Goal: Information Seeking & Learning: Learn about a topic

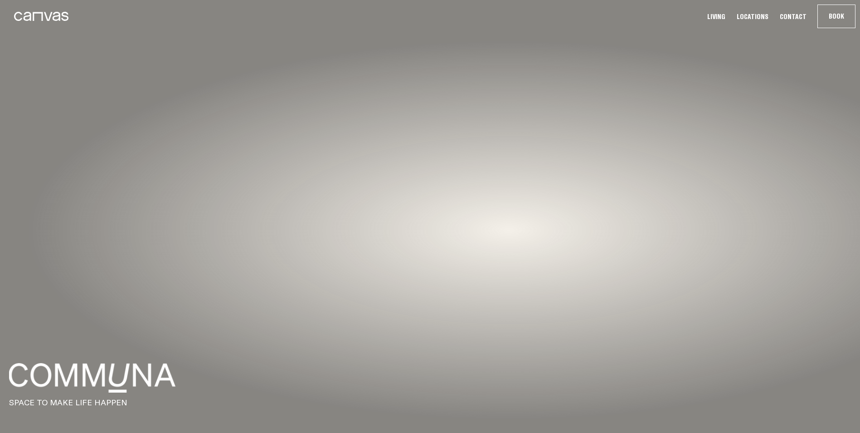
click at [725, 15] on link "Living" at bounding box center [717, 17] width 24 height 10
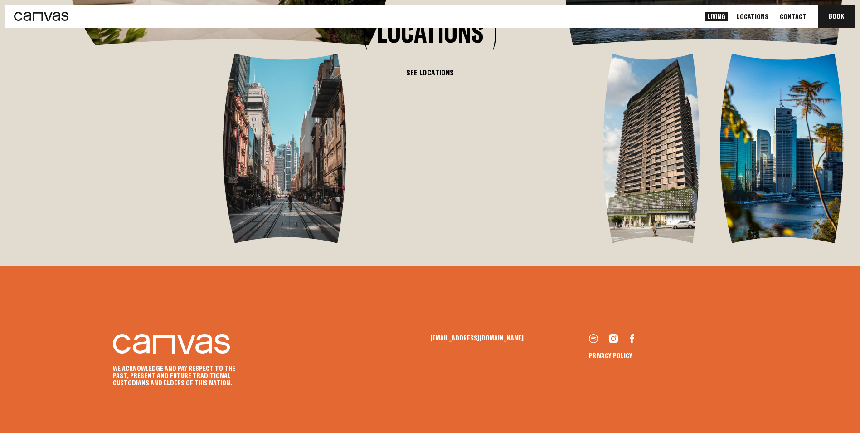
scroll to position [1858, 0]
click at [444, 84] on link "See Locations" at bounding box center [430, 73] width 133 height 24
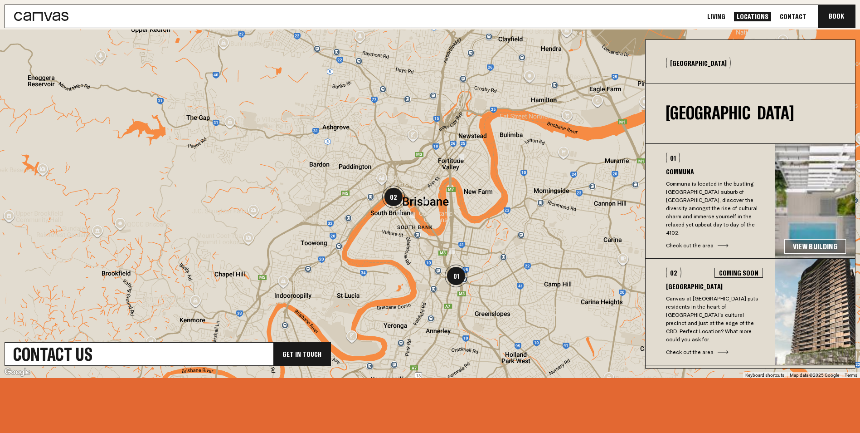
scroll to position [272, 0]
click at [813, 238] on link "View Building" at bounding box center [815, 245] width 62 height 15
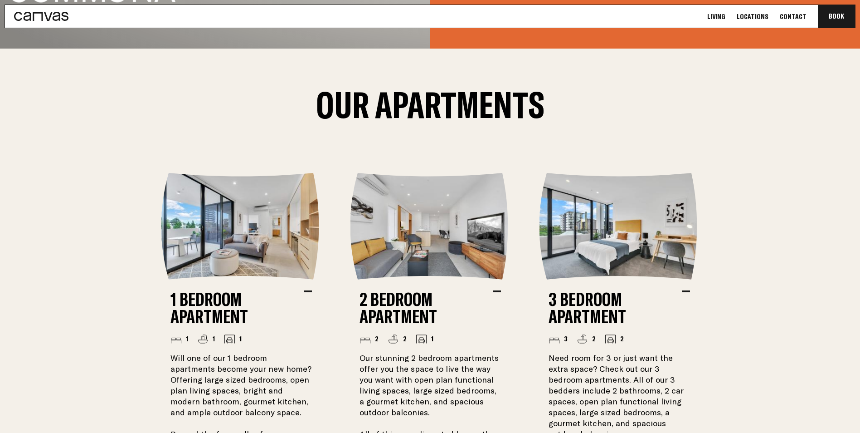
scroll to position [544, 0]
click at [447, 250] on img at bounding box center [430, 225] width 160 height 107
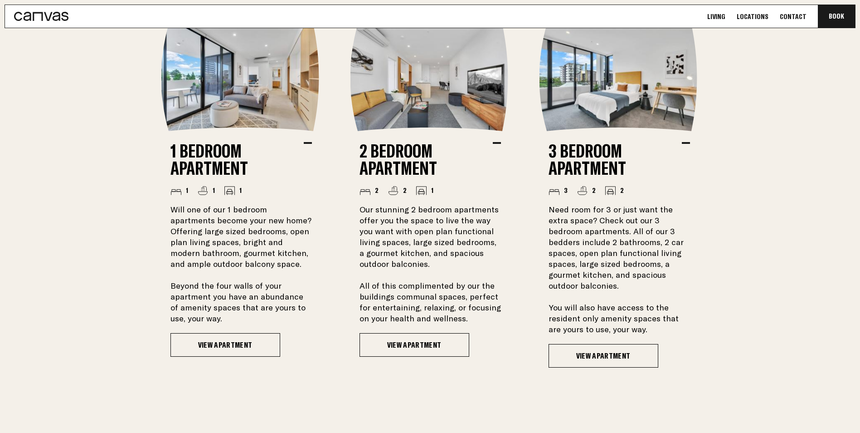
scroll to position [0, 0]
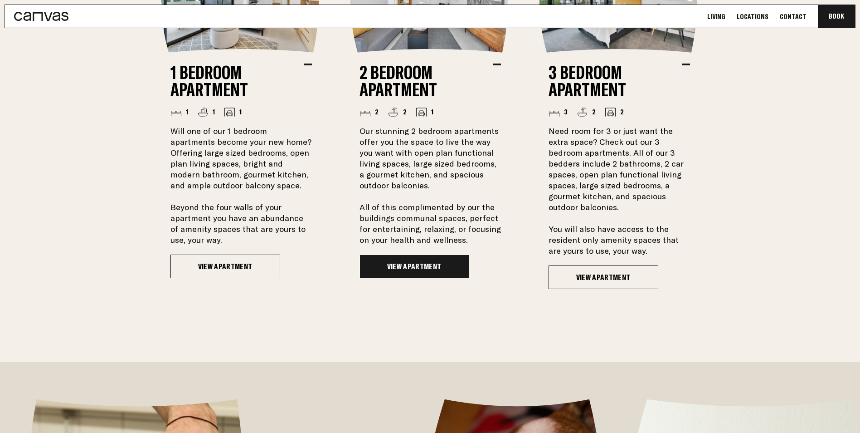
click at [429, 268] on link "View Apartment" at bounding box center [415, 266] width 110 height 24
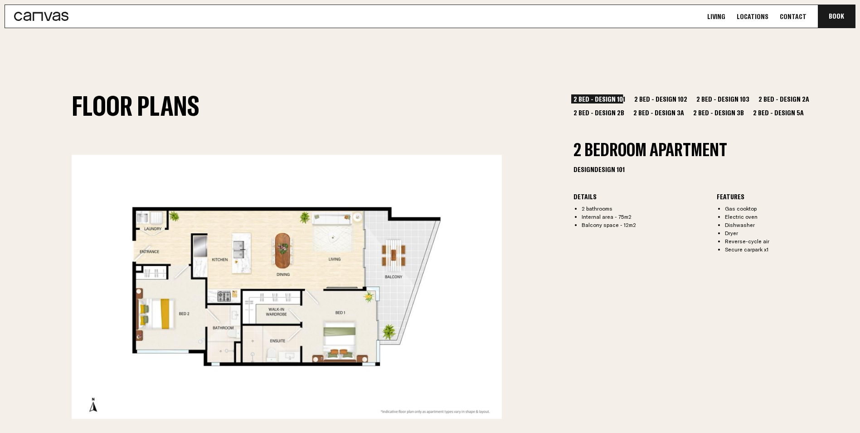
click at [661, 97] on button "2 Bed - Design 102" at bounding box center [661, 98] width 58 height 9
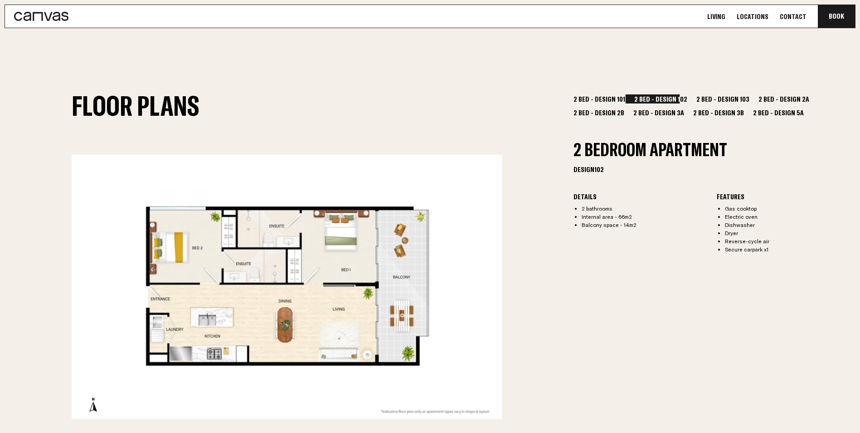
click at [600, 98] on button "2 Bed - Design 101" at bounding box center [599, 98] width 56 height 9
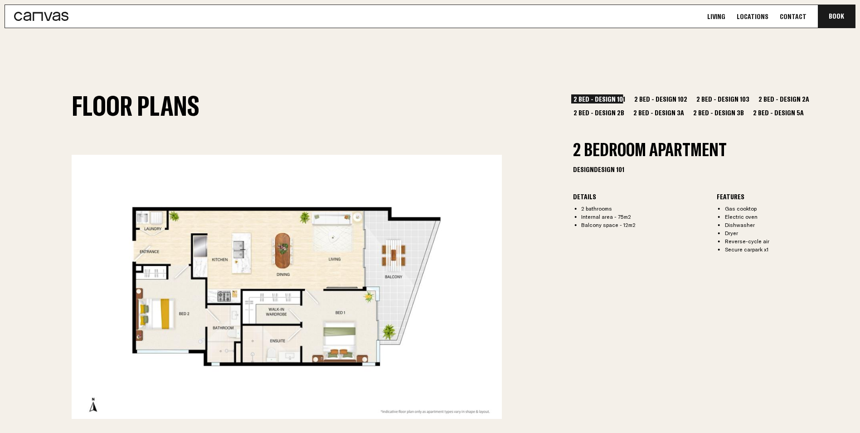
click at [666, 99] on button "2 Bed - Design 102" at bounding box center [661, 98] width 58 height 9
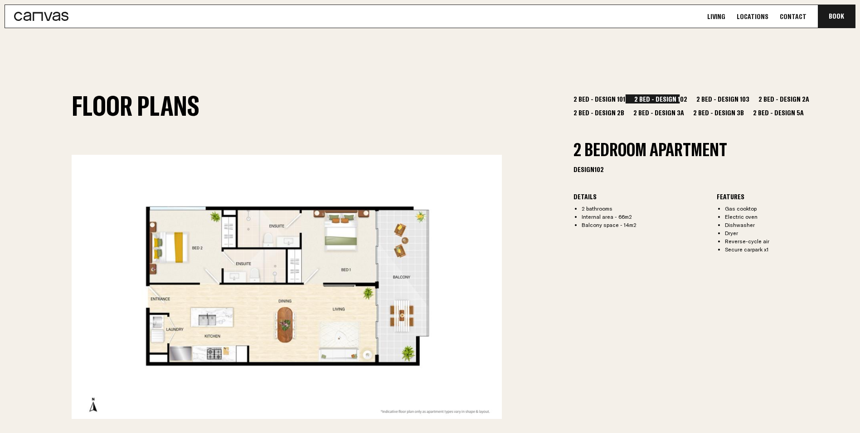
click at [705, 99] on button "2 Bed - Design 103" at bounding box center [723, 98] width 58 height 9
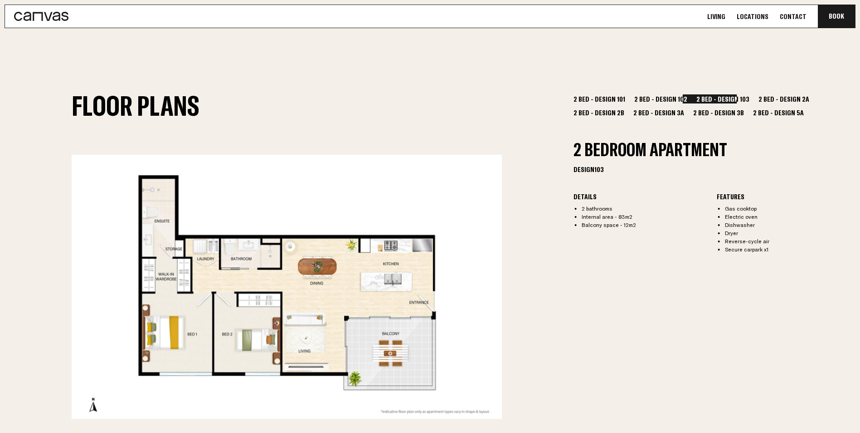
click at [764, 98] on button "2 Bed - Design 2A" at bounding box center [783, 98] width 55 height 9
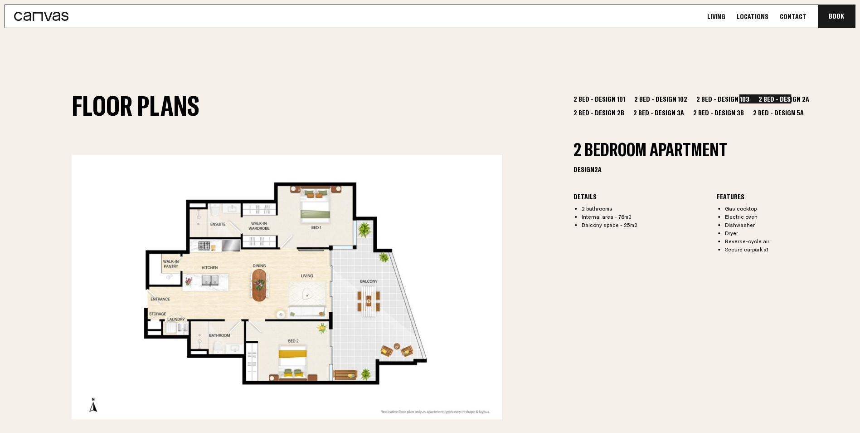
click at [627, 108] on button "2 Bed - Design 2B" at bounding box center [598, 112] width 55 height 9
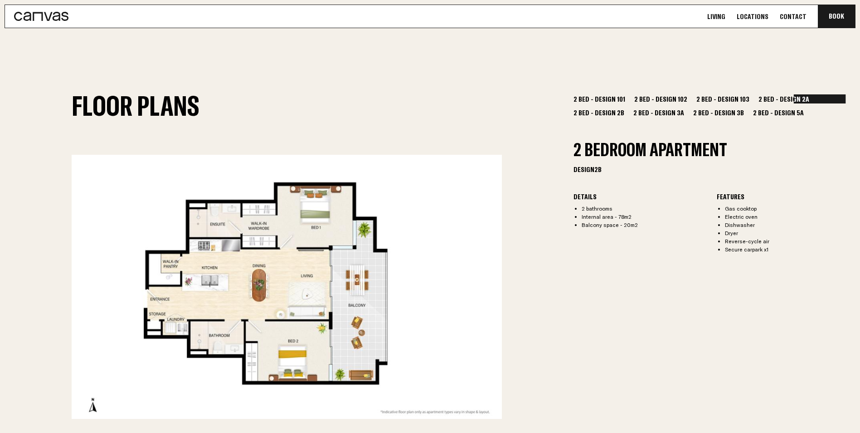
click at [631, 114] on button "2 Bed - Design 3A" at bounding box center [658, 112] width 55 height 9
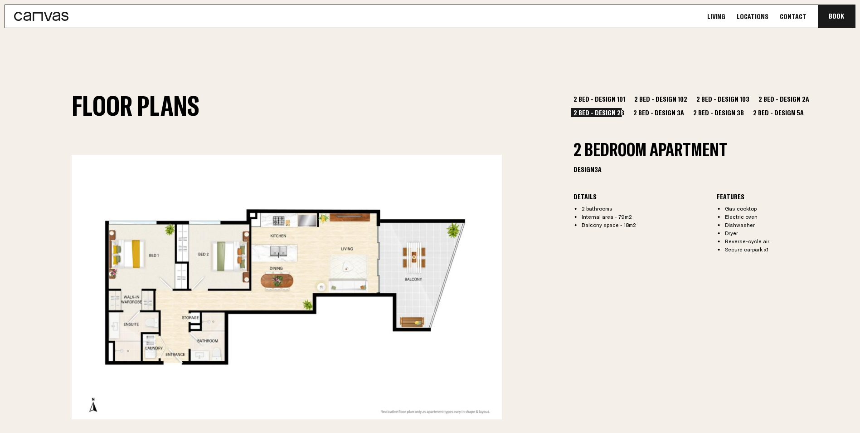
click at [691, 114] on button "2 Bed - Design 3B" at bounding box center [718, 112] width 55 height 9
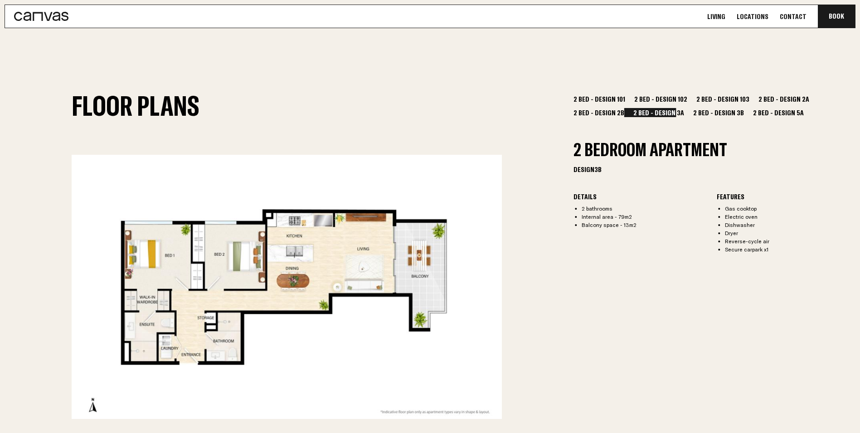
click at [751, 113] on button "2 Bed - Design 5A" at bounding box center [778, 112] width 55 height 9
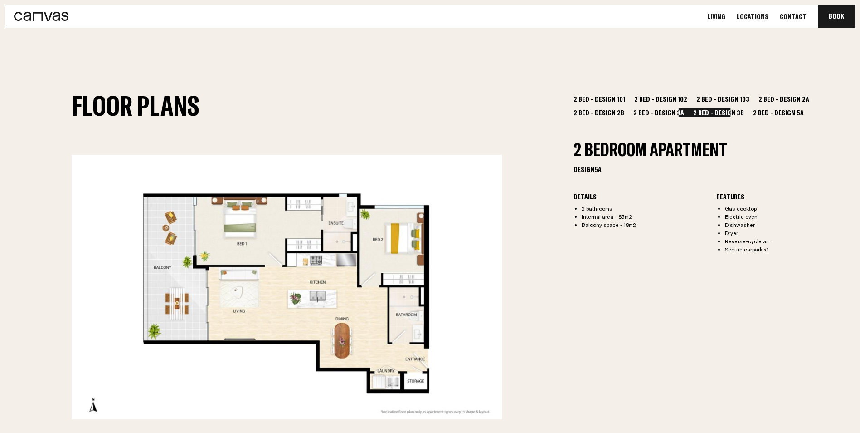
click at [661, 99] on button "2 Bed - Design 102" at bounding box center [661, 98] width 58 height 9
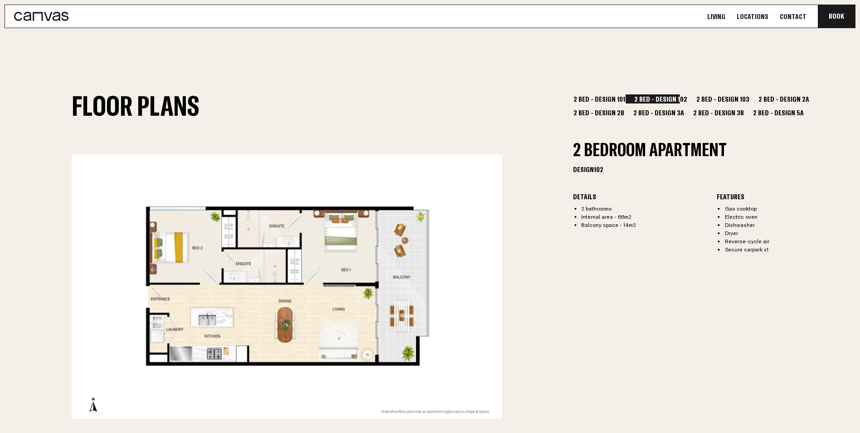
click at [721, 100] on button "2 Bed - Design 103" at bounding box center [723, 98] width 58 height 9
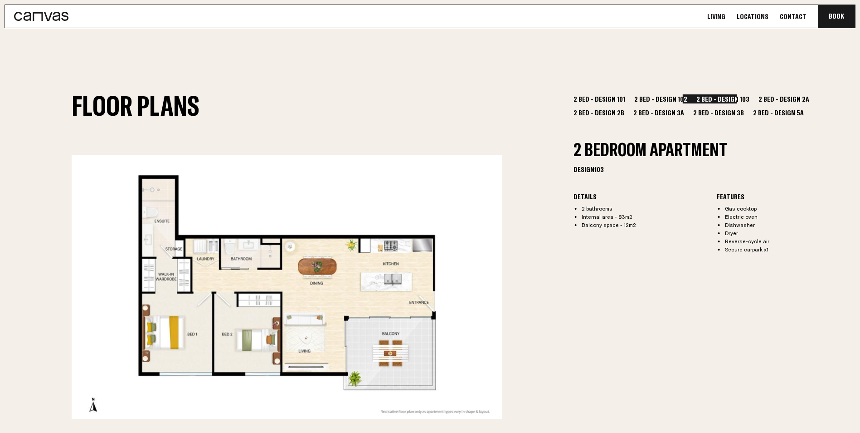
click at [756, 99] on button "2 Bed - Design 2A" at bounding box center [783, 98] width 55 height 9
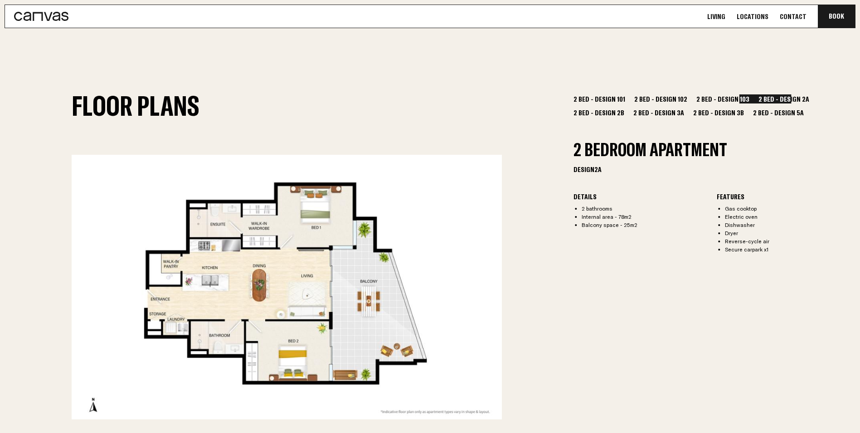
click at [627, 108] on button "2 Bed - Design 2B" at bounding box center [598, 112] width 55 height 9
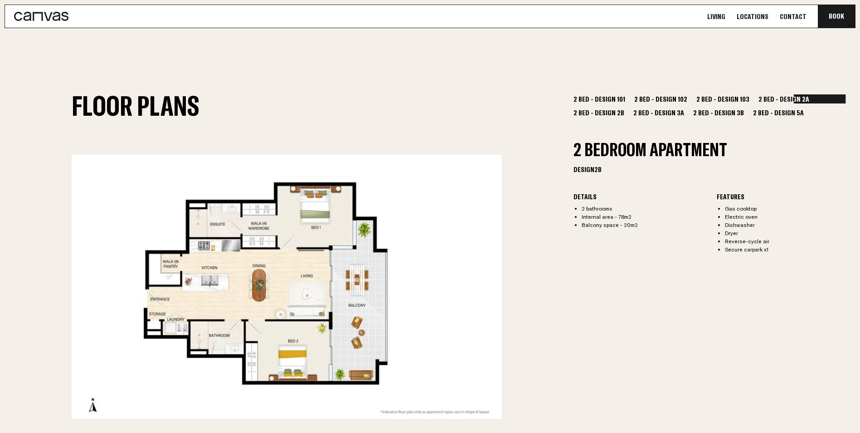
click at [767, 97] on button "2 Bed - Design 2A" at bounding box center [783, 98] width 55 height 9
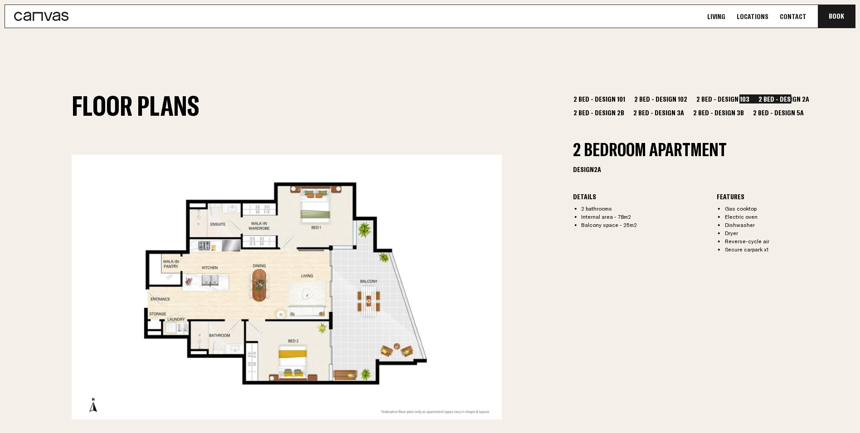
click at [627, 108] on button "2 Bed - Design 2B" at bounding box center [598, 112] width 55 height 9
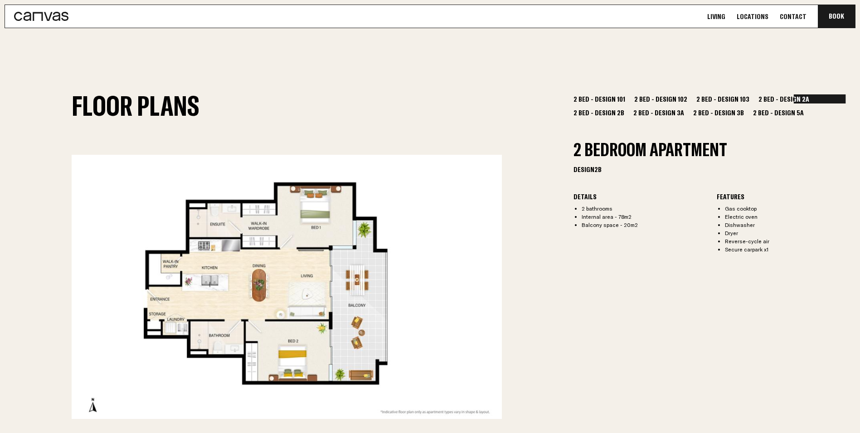
click at [631, 111] on button "2 Bed - Design 3A" at bounding box center [658, 112] width 55 height 9
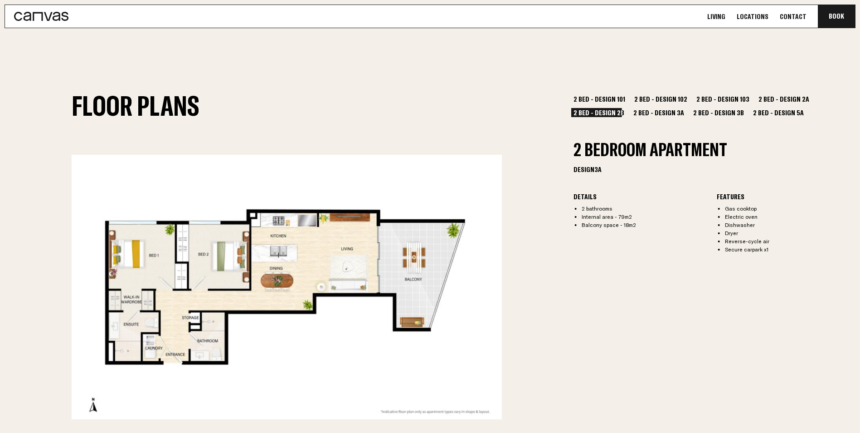
click at [691, 114] on button "2 Bed - Design 3B" at bounding box center [718, 112] width 55 height 9
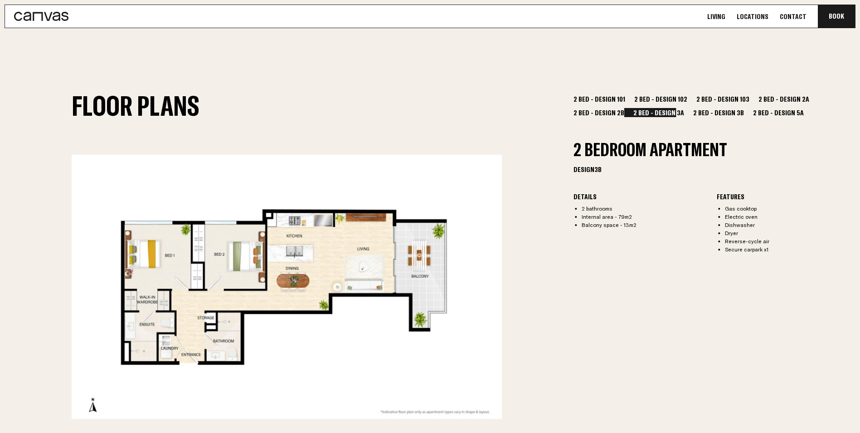
click at [751, 111] on button "2 Bed - Design 5A" at bounding box center [778, 112] width 55 height 9
